Goal: Find contact information: Find contact information

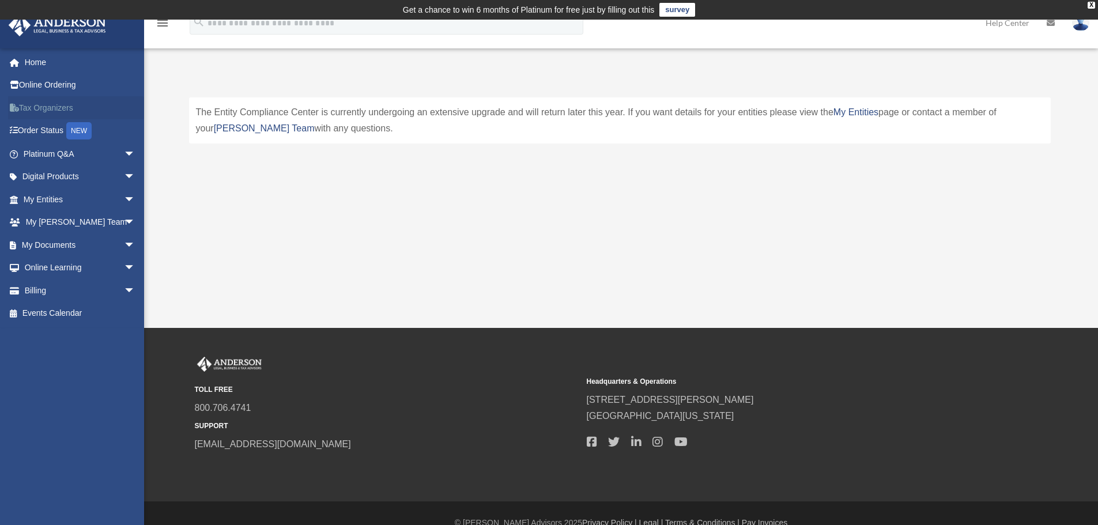
click at [39, 111] on link "Tax Organizers" at bounding box center [80, 107] width 145 height 23
click at [57, 222] on link "My [PERSON_NAME] Team arrow_drop_down" at bounding box center [80, 222] width 145 height 23
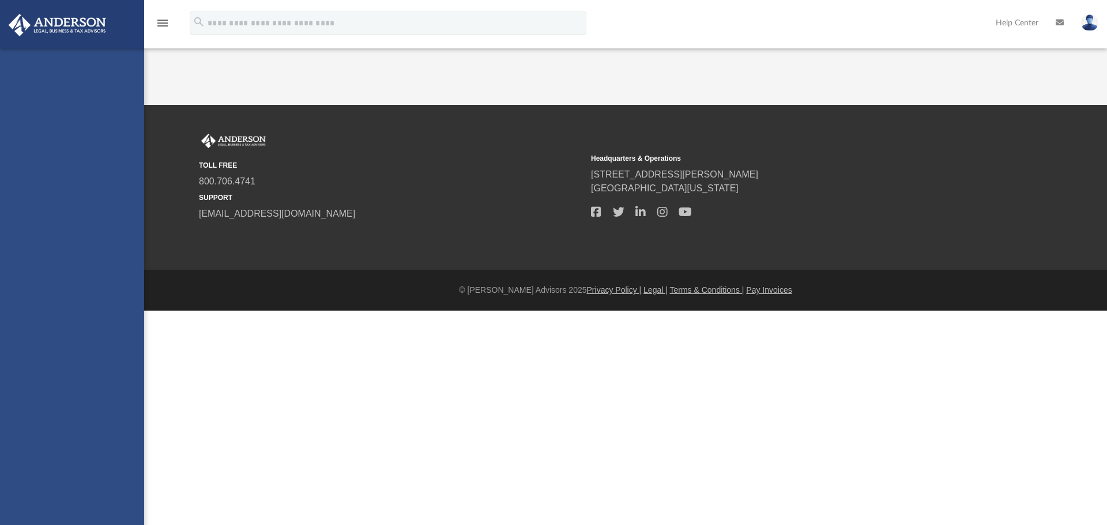
click at [116, 222] on div "[PERSON_NAME][EMAIL_ADDRESS][DOMAIN_NAME] Sign Out [PERSON_NAME][EMAIL_ADDRESS]…" at bounding box center [72, 310] width 144 height 525
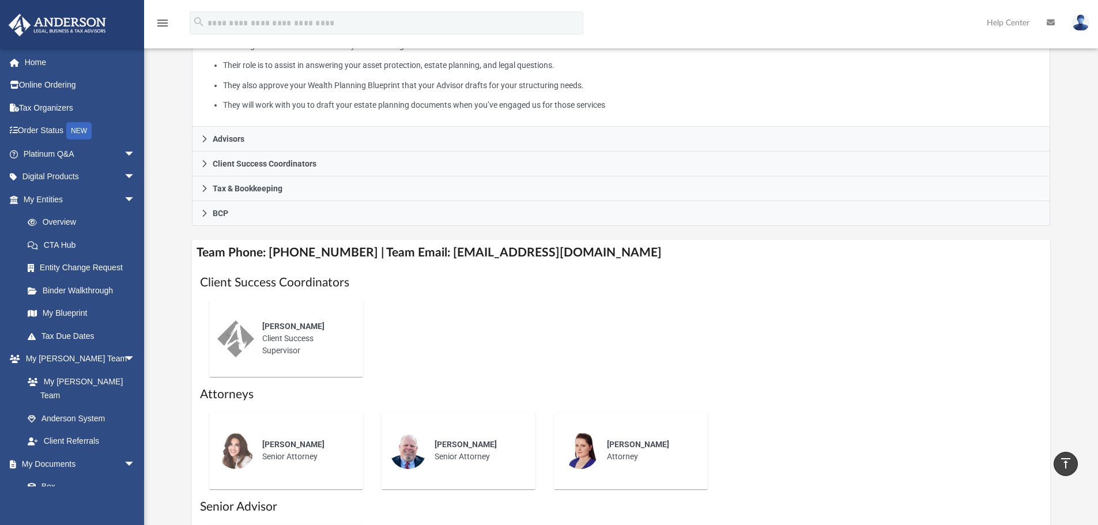
scroll to position [254, 0]
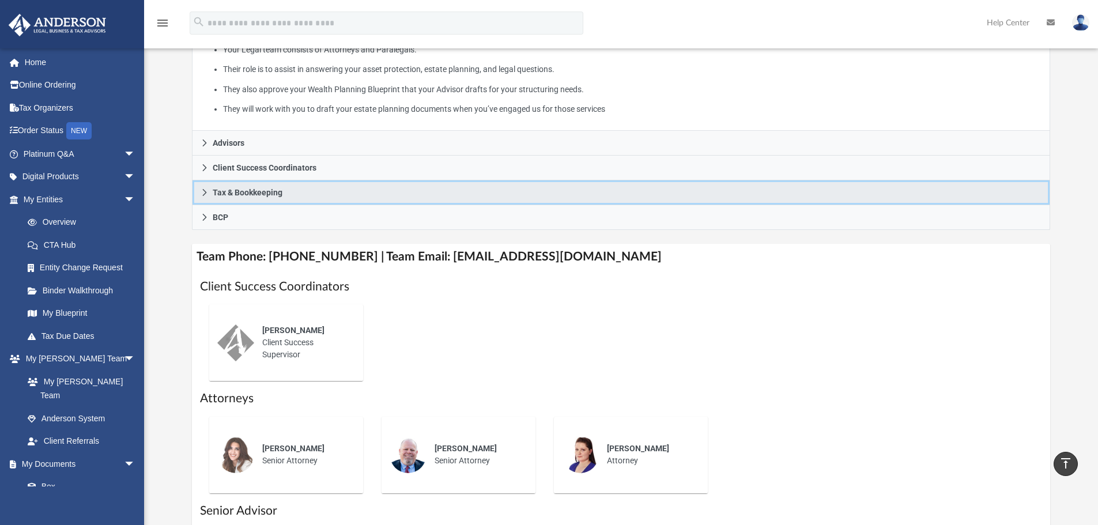
click at [225, 190] on span "Tax & Bookkeeping" at bounding box center [248, 193] width 70 height 8
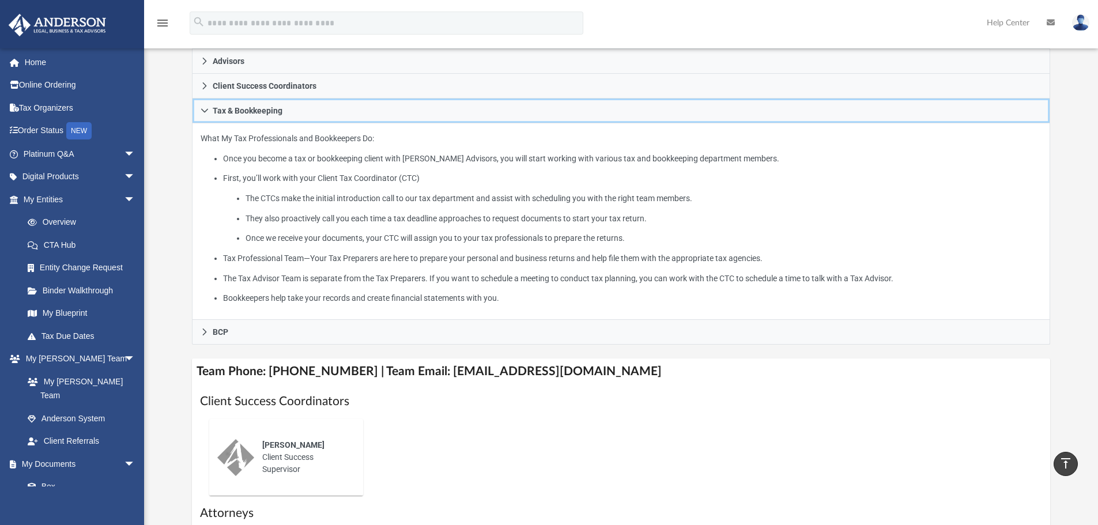
scroll to position [204, 0]
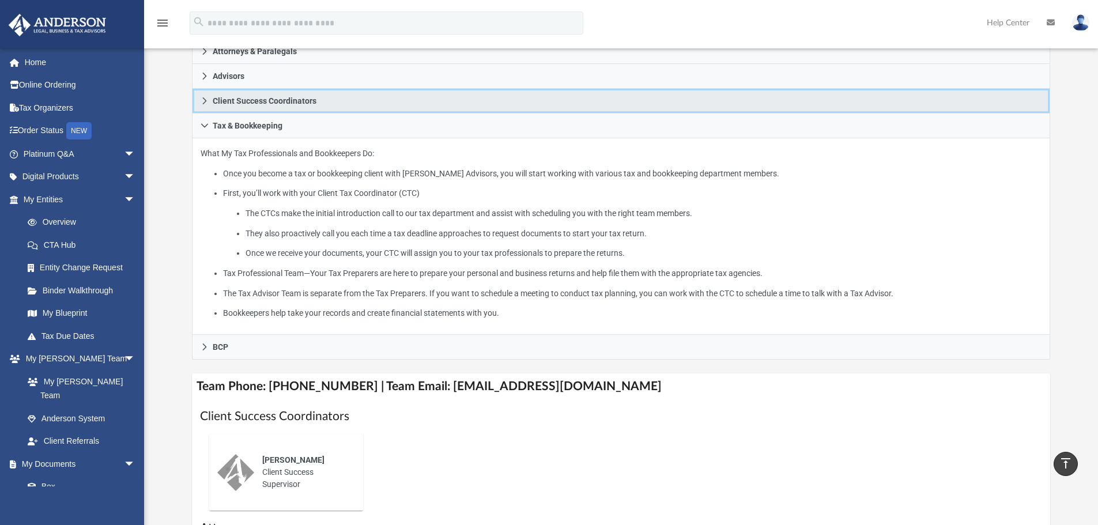
click at [276, 102] on span "Client Success Coordinators" at bounding box center [265, 101] width 104 height 8
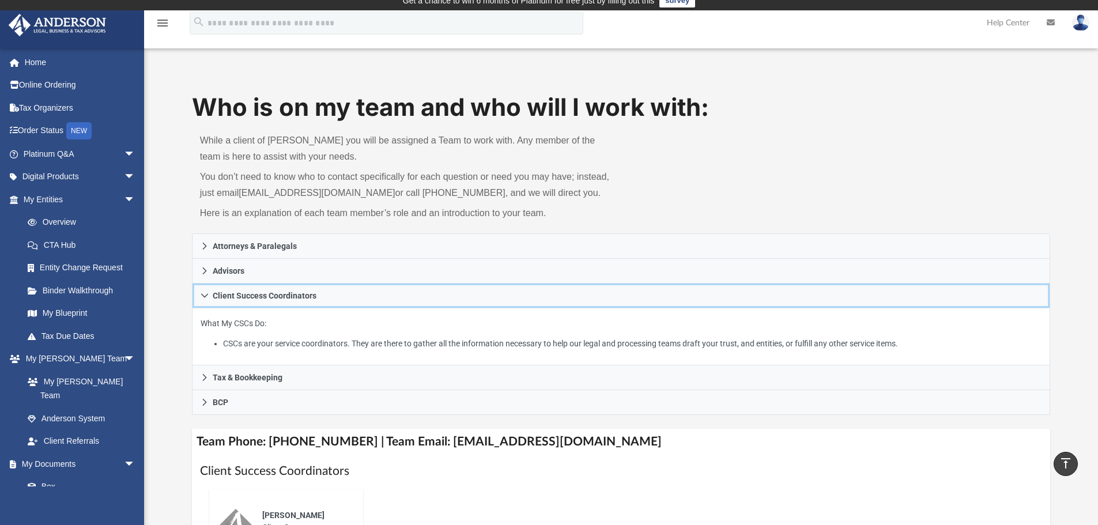
scroll to position [0, 0]
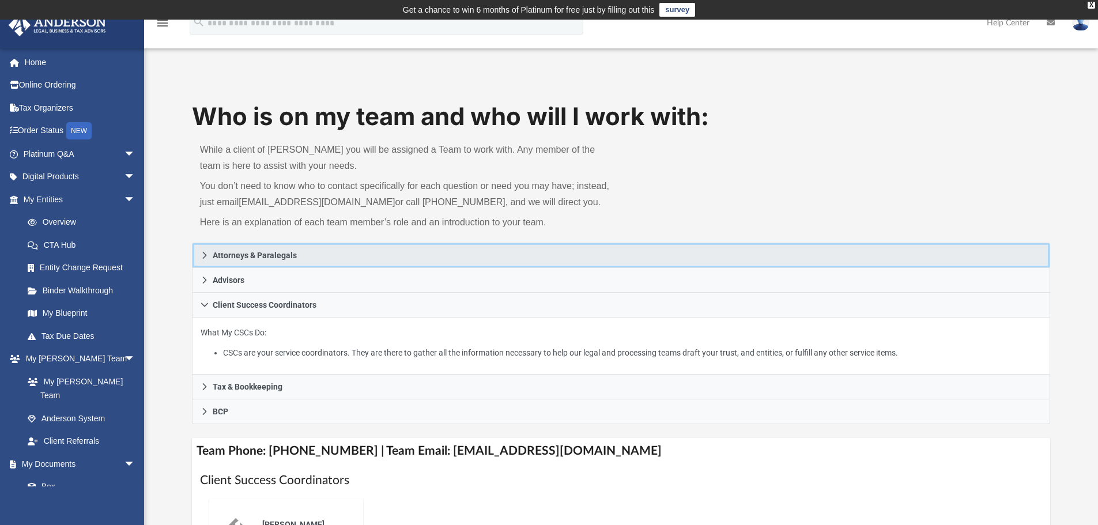
click at [254, 255] on span "Attorneys & Paralegals" at bounding box center [255, 255] width 84 height 8
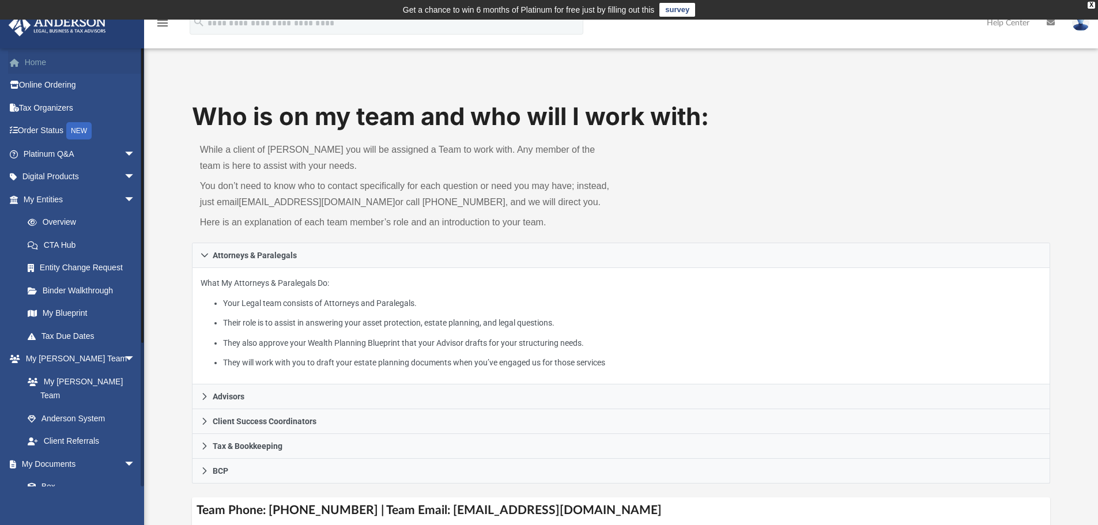
click at [42, 64] on link "Home" at bounding box center [80, 62] width 145 height 23
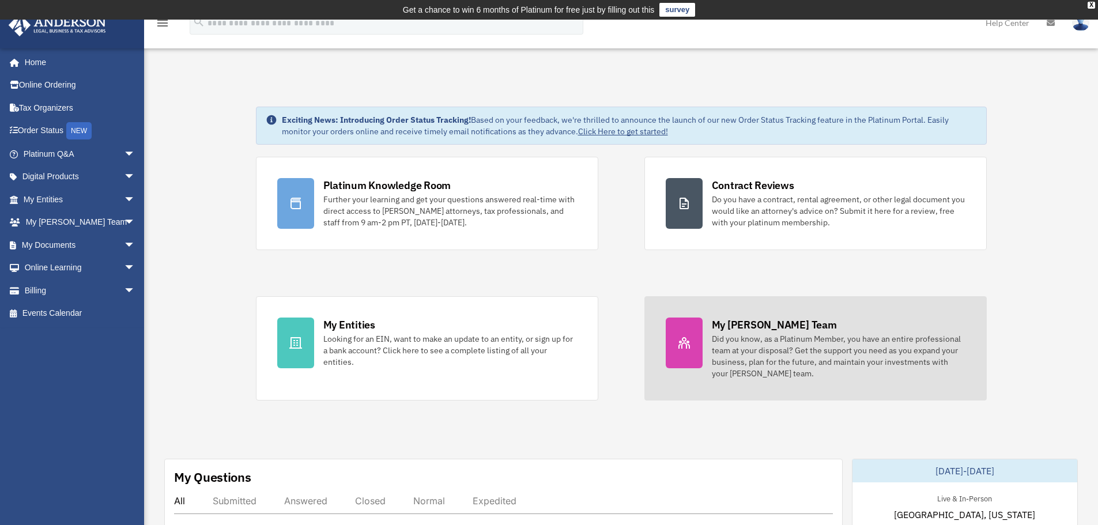
click at [834, 345] on div "Did you know, as a Platinum Member, you have an entire professional team at you…" at bounding box center [839, 356] width 254 height 46
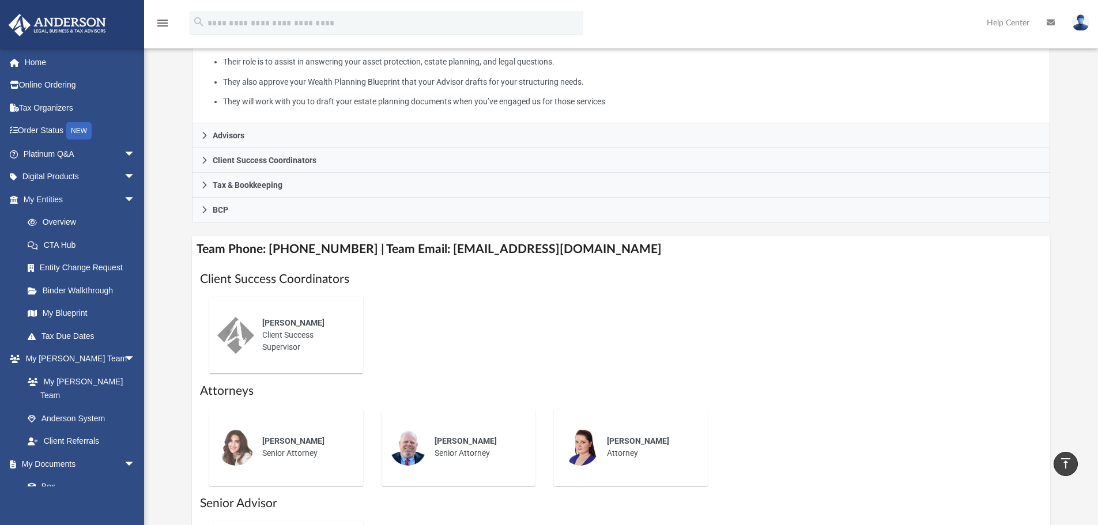
scroll to position [286, 0]
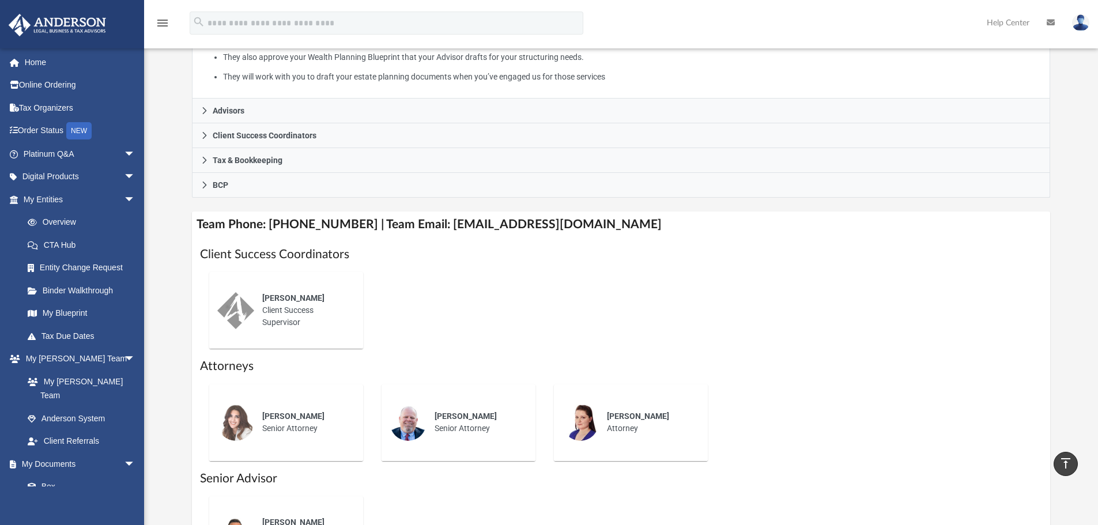
click at [295, 306] on div "[PERSON_NAME] Client Success Supervisor" at bounding box center [304, 310] width 101 height 52
click at [243, 253] on h1 "Client Success Coordinators" at bounding box center [621, 254] width 843 height 17
click at [437, 224] on h4 "Team Phone: (725) 208-3133 | Team Email: myteam@andersonadvisors.com" at bounding box center [621, 225] width 859 height 26
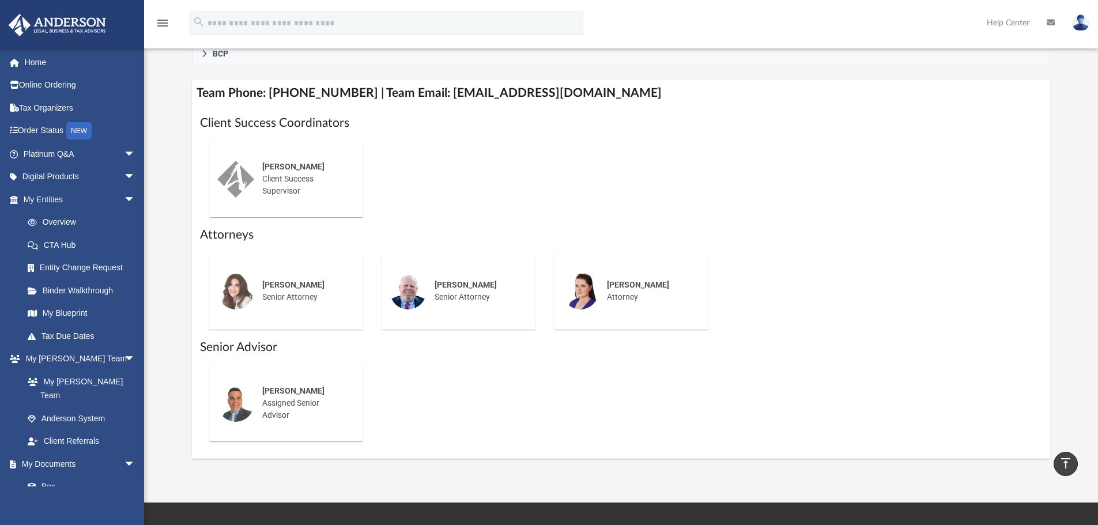
scroll to position [425, 0]
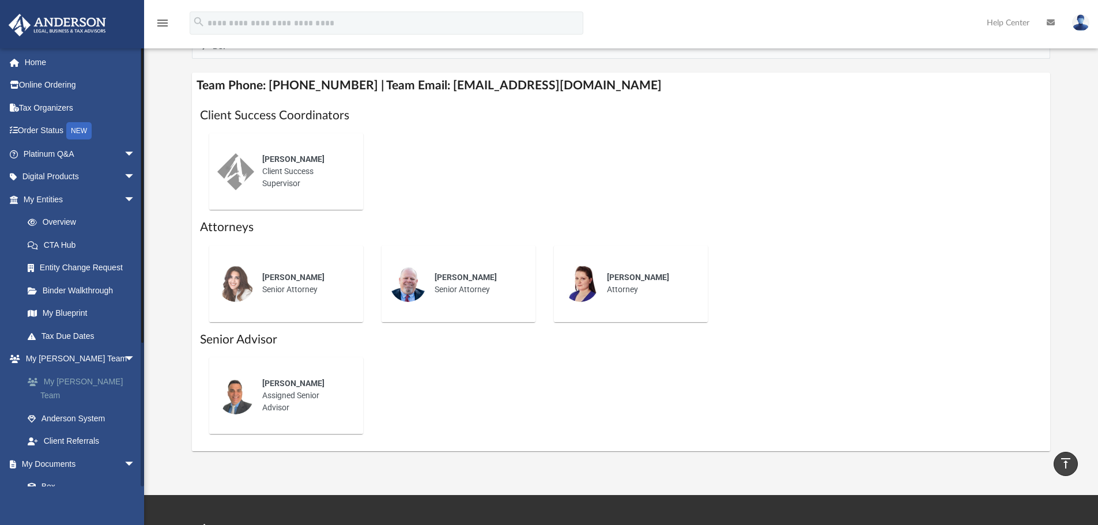
click at [71, 386] on link "My [PERSON_NAME] Team" at bounding box center [84, 388] width 137 height 37
click at [67, 361] on link "My [PERSON_NAME] Team arrow_drop_down" at bounding box center [80, 359] width 145 height 23
click at [67, 384] on link "My [PERSON_NAME] Team" at bounding box center [84, 388] width 137 height 37
click at [51, 453] on link "My Documents arrow_drop_down" at bounding box center [80, 464] width 145 height 23
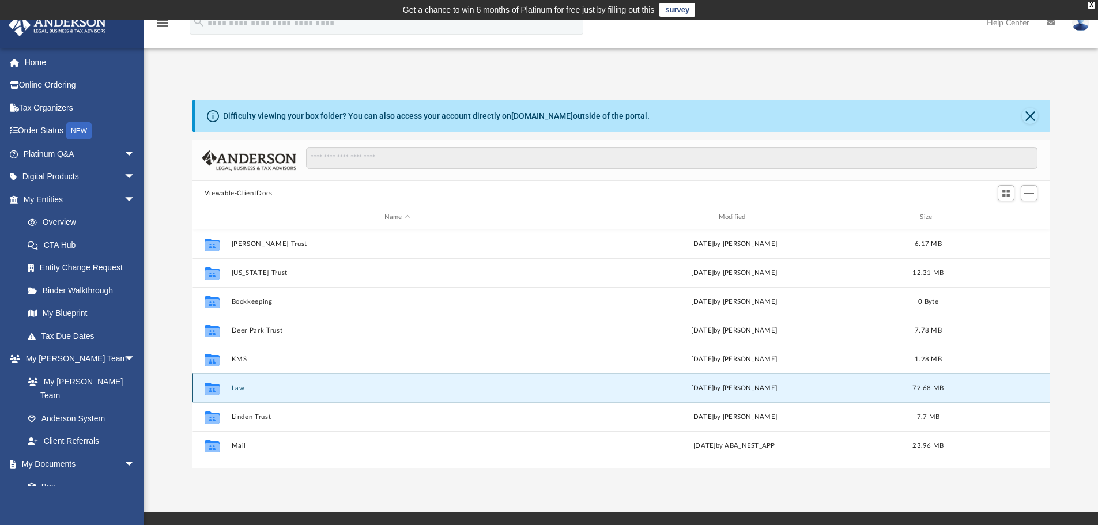
click at [248, 390] on button "Law" at bounding box center [397, 388] width 332 height 7
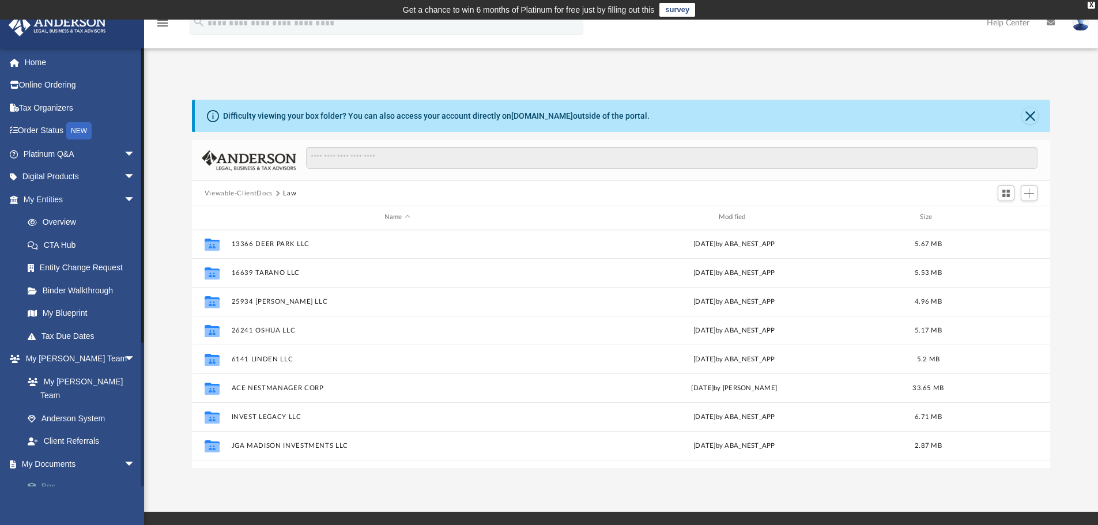
click at [52, 476] on link "Box" at bounding box center [84, 487] width 137 height 23
click at [61, 338] on link "Tax Due Dates" at bounding box center [84, 336] width 137 height 23
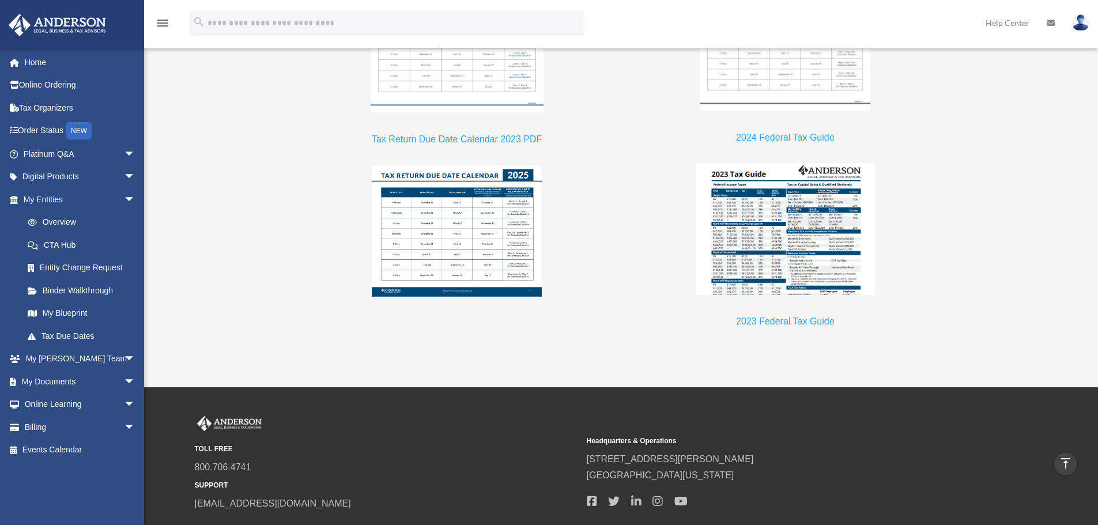
scroll to position [1124, 0]
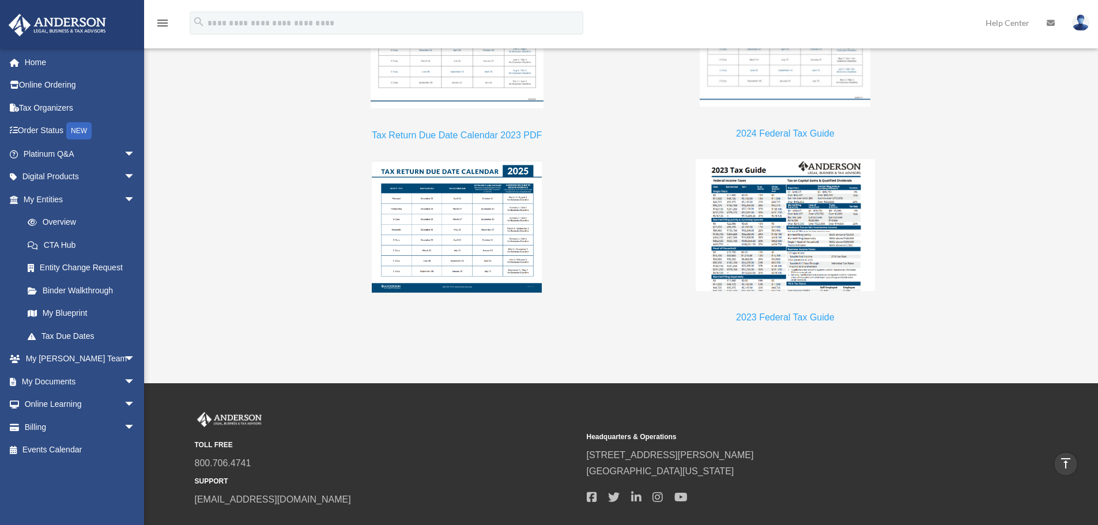
click at [782, 316] on link "2023 Federal Tax Guide" at bounding box center [785, 320] width 98 height 16
click at [48, 110] on link "Tax Organizers" at bounding box center [80, 107] width 145 height 23
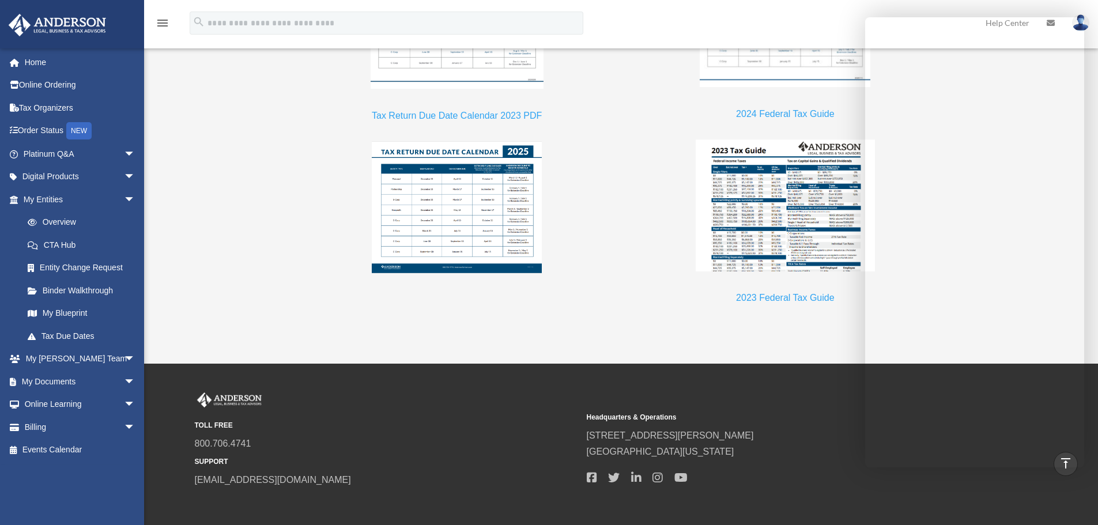
scroll to position [874, 0]
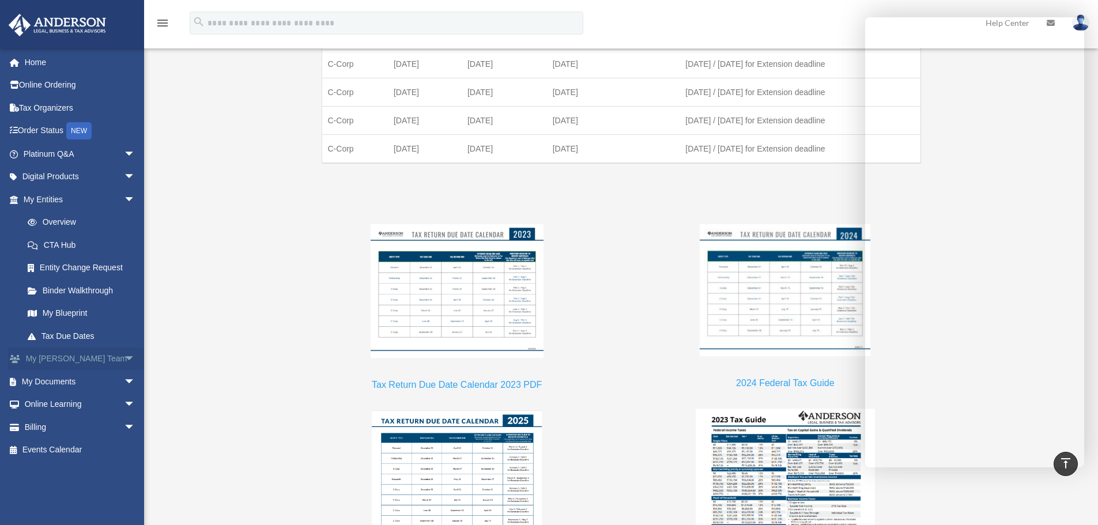
click at [63, 359] on link "My [PERSON_NAME] Team arrow_drop_down" at bounding box center [80, 359] width 145 height 23
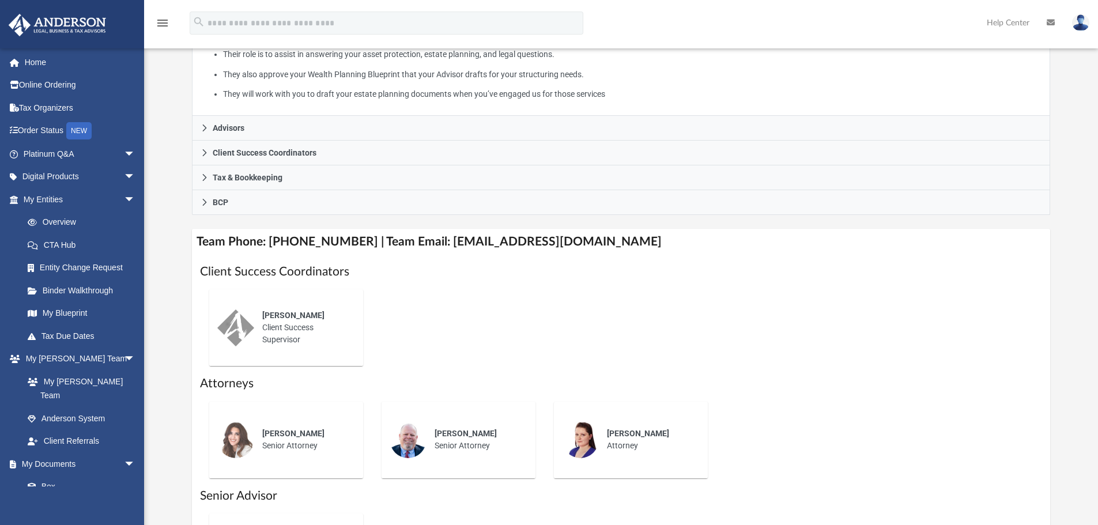
scroll to position [269, 0]
click at [602, 241] on h4 "Team Phone: [PHONE_NUMBER] | Team Email: [EMAIL_ADDRESS][DOMAIN_NAME]" at bounding box center [621, 241] width 859 height 26
drag, startPoint x: 602, startPoint y: 241, endPoint x: 452, endPoint y: 236, distance: 150.5
click at [453, 238] on h4 "Team Phone: [PHONE_NUMBER] | Team Email: [EMAIL_ADDRESS][DOMAIN_NAME]" at bounding box center [621, 241] width 859 height 26
copy div "[EMAIL_ADDRESS][DOMAIN_NAME]"
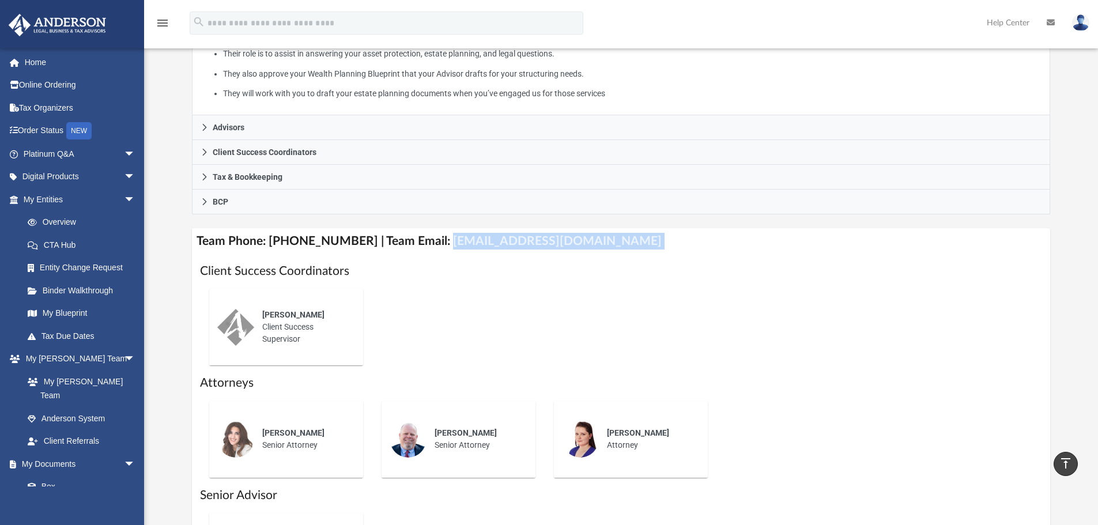
scroll to position [0, 0]
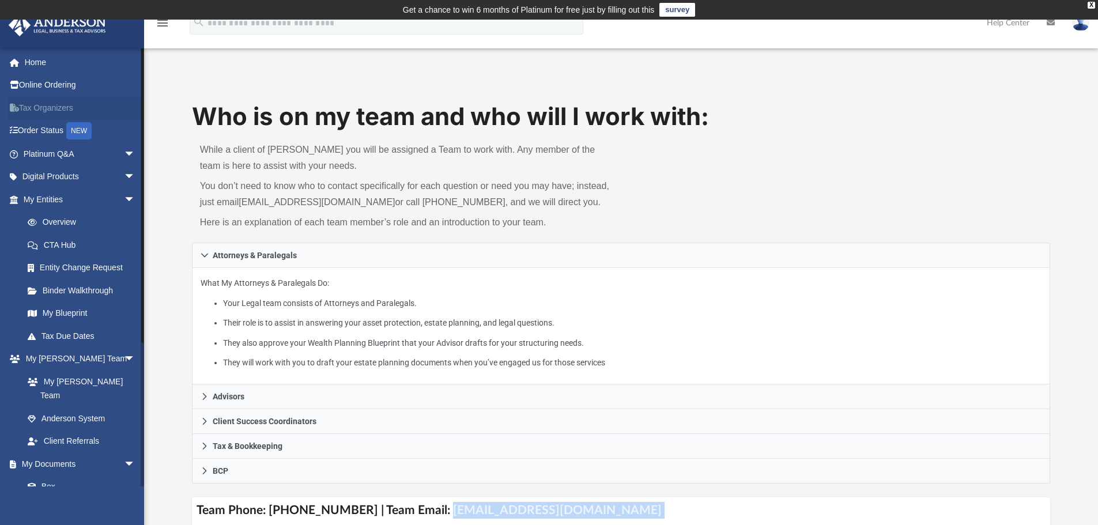
click at [46, 108] on link "Tax Organizers" at bounding box center [80, 107] width 145 height 23
